Goal: Task Accomplishment & Management: Use online tool/utility

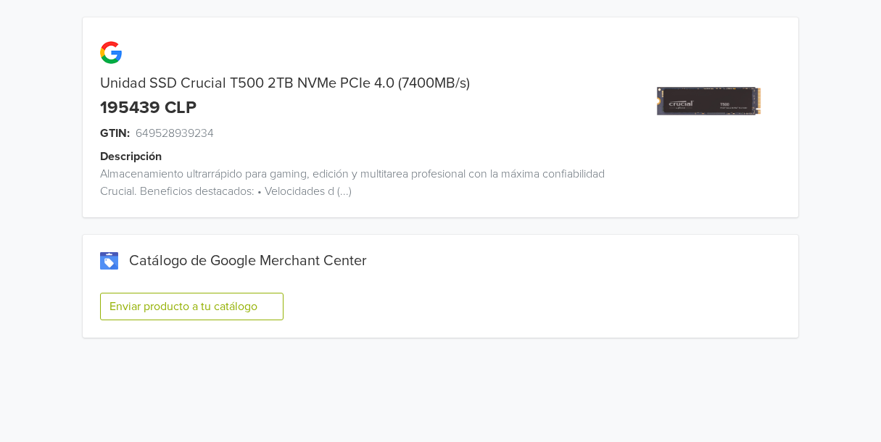
click at [213, 307] on button "Enviar producto a tu catálogo" at bounding box center [191, 307] width 183 height 28
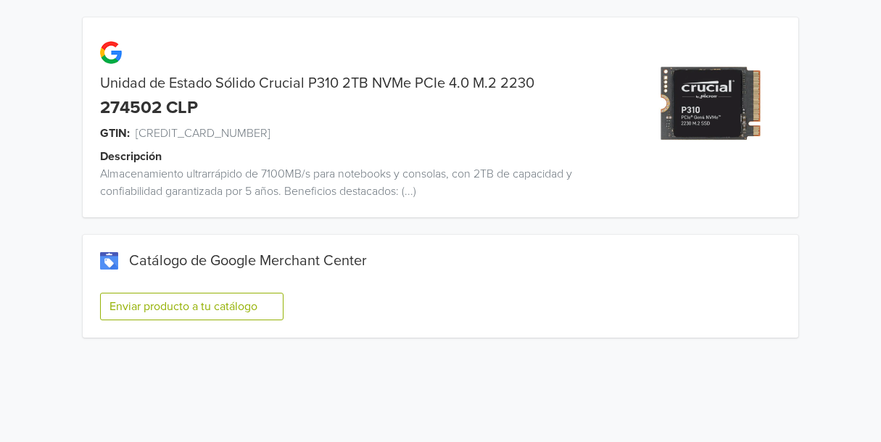
click at [182, 305] on button "Enviar producto a tu catálogo" at bounding box center [191, 307] width 183 height 28
